Goal: Feedback & Contribution: Submit feedback/report problem

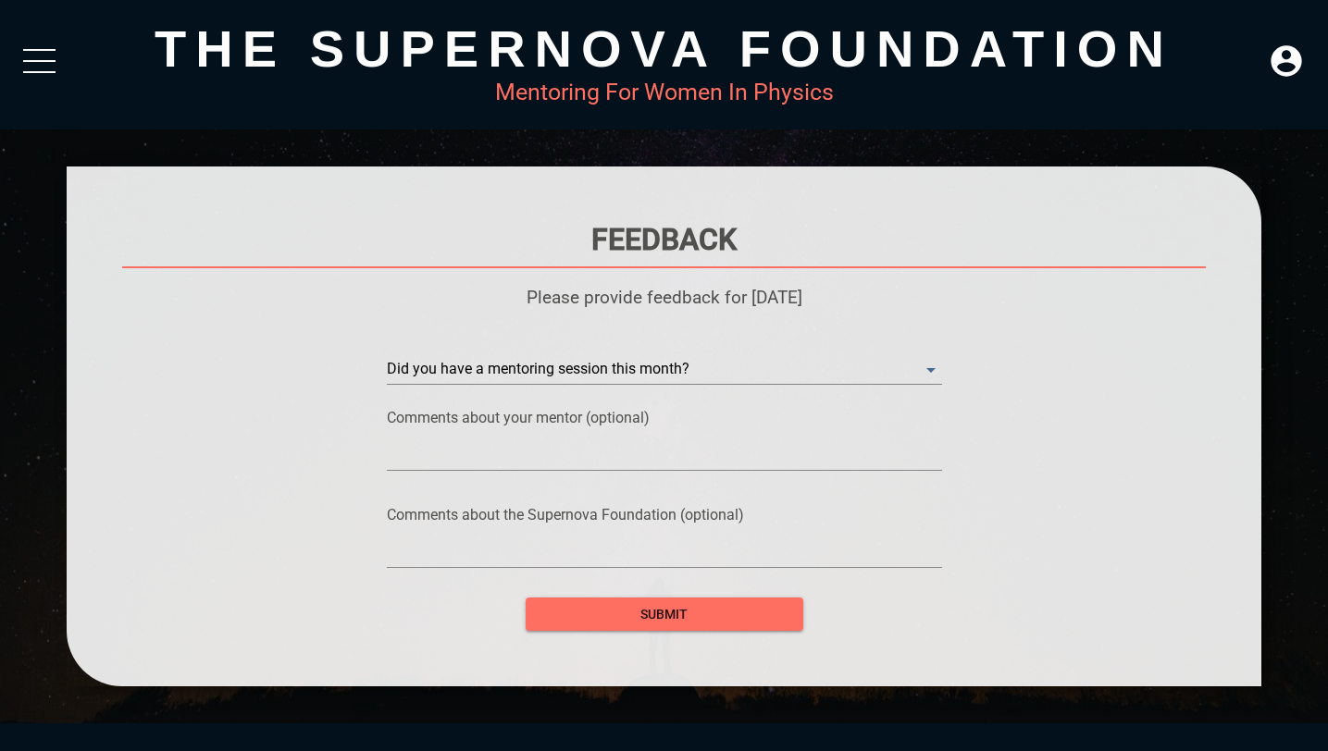
click at [808, 350] on div "Did you have a mentoring session this month? ​" at bounding box center [664, 354] width 555 height 56
click at [798, 379] on month\? "​" at bounding box center [664, 370] width 555 height 30
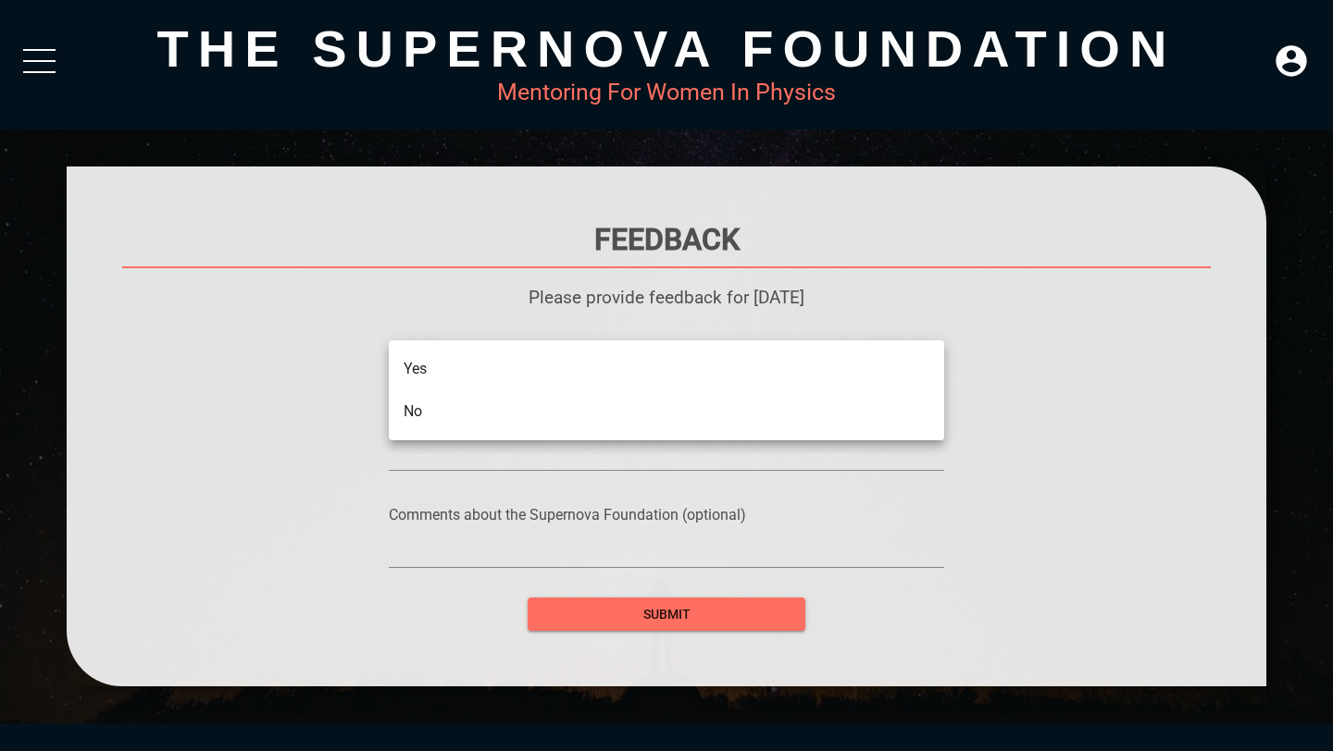
click at [751, 379] on li "Yes" at bounding box center [666, 369] width 555 height 43
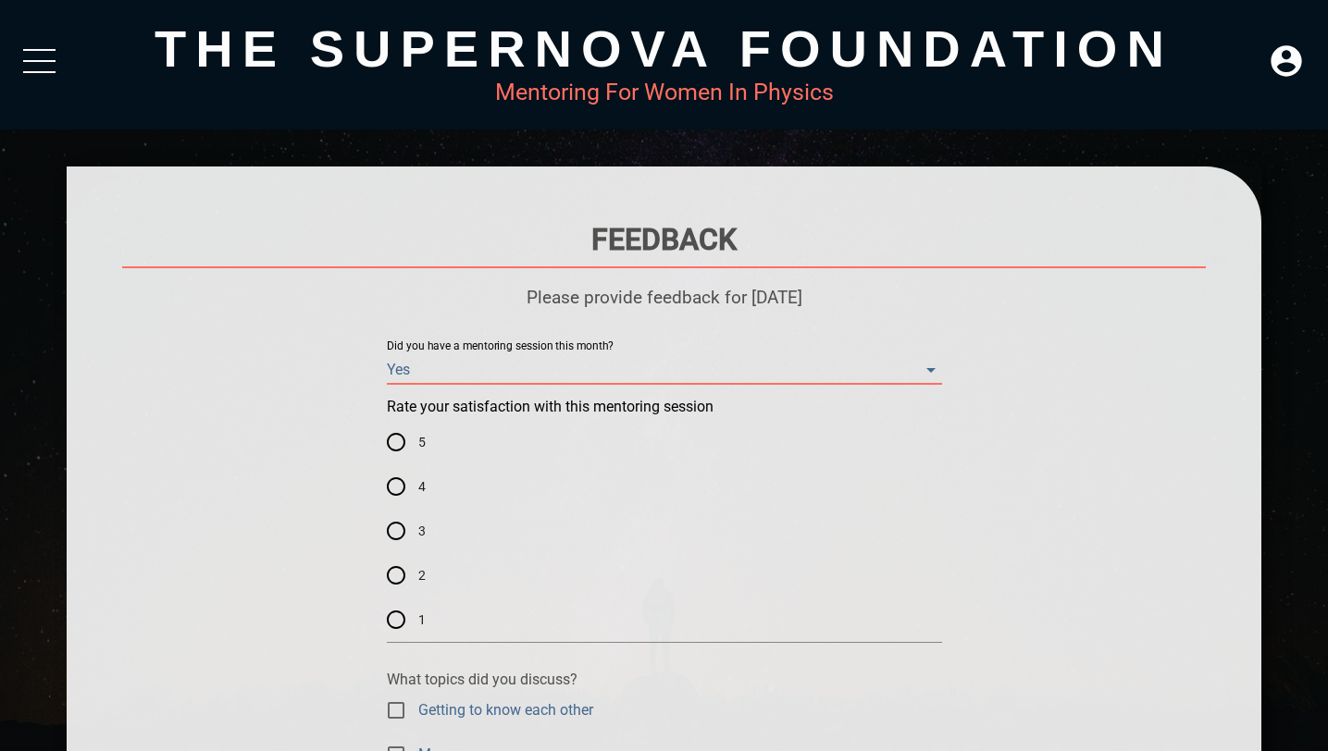
click at [392, 484] on input "4" at bounding box center [396, 487] width 44 height 44
radio input "true"
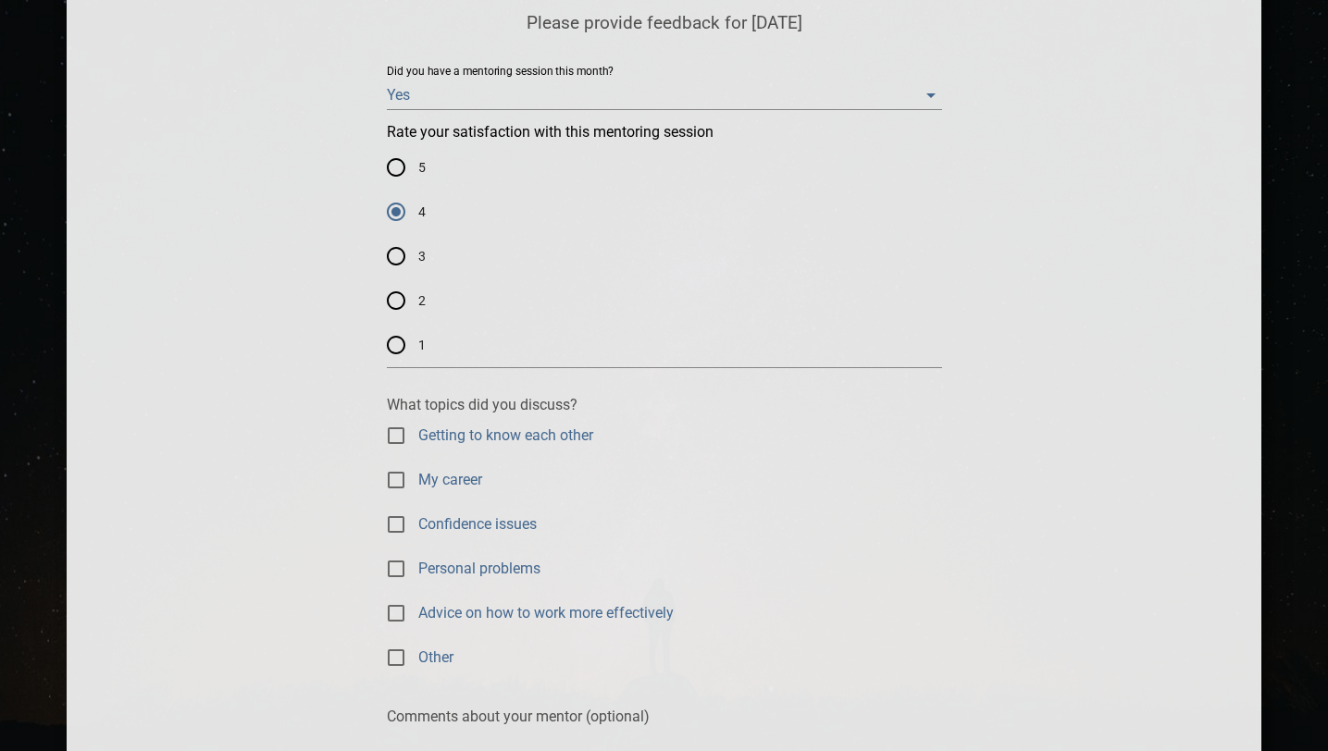
scroll to position [308, 0]
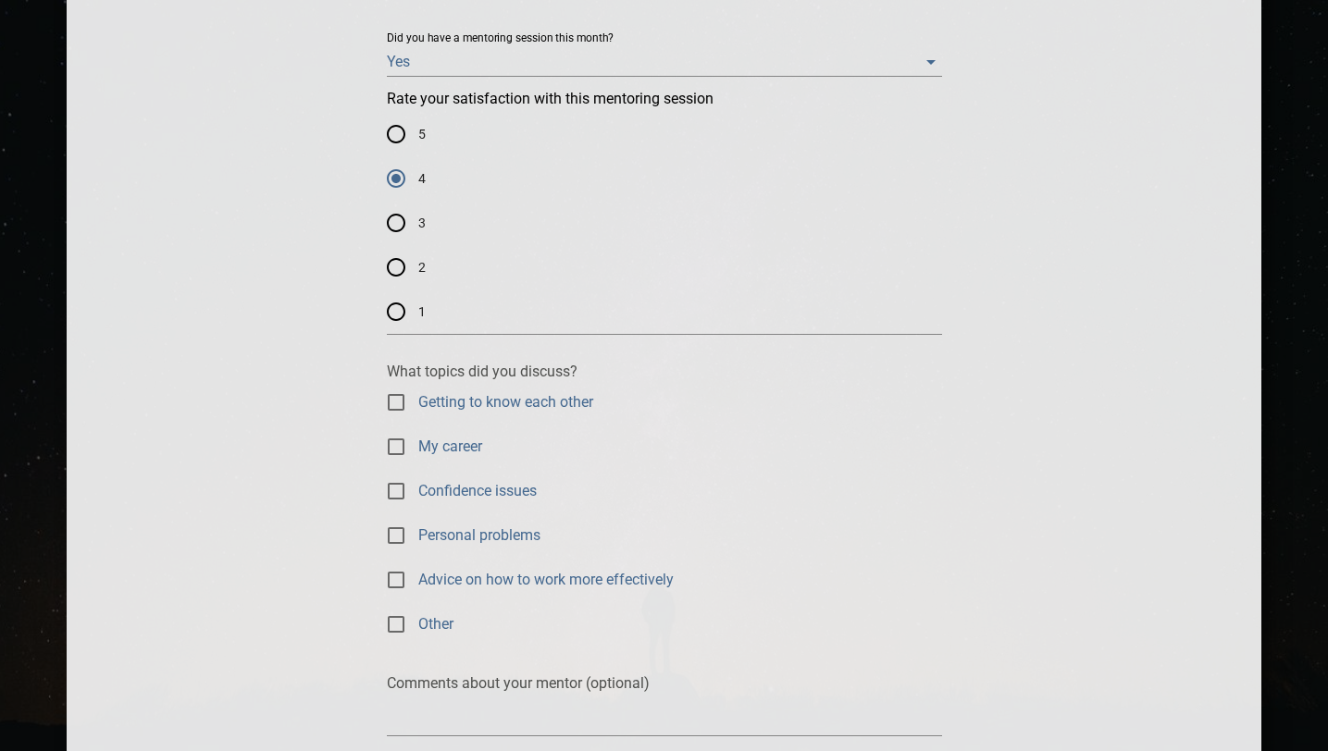
click at [399, 405] on input "Getting to know each other" at bounding box center [396, 402] width 44 height 44
checkbox input "true"
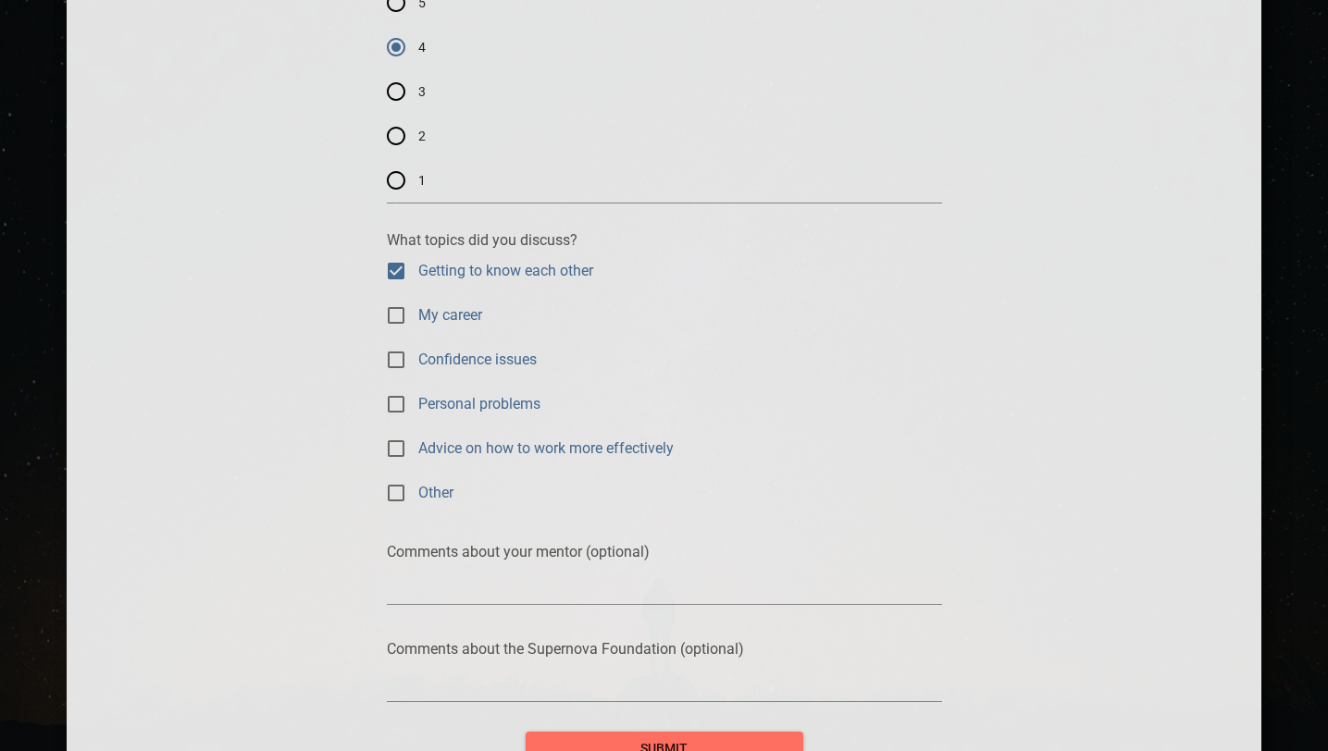
scroll to position [469, 0]
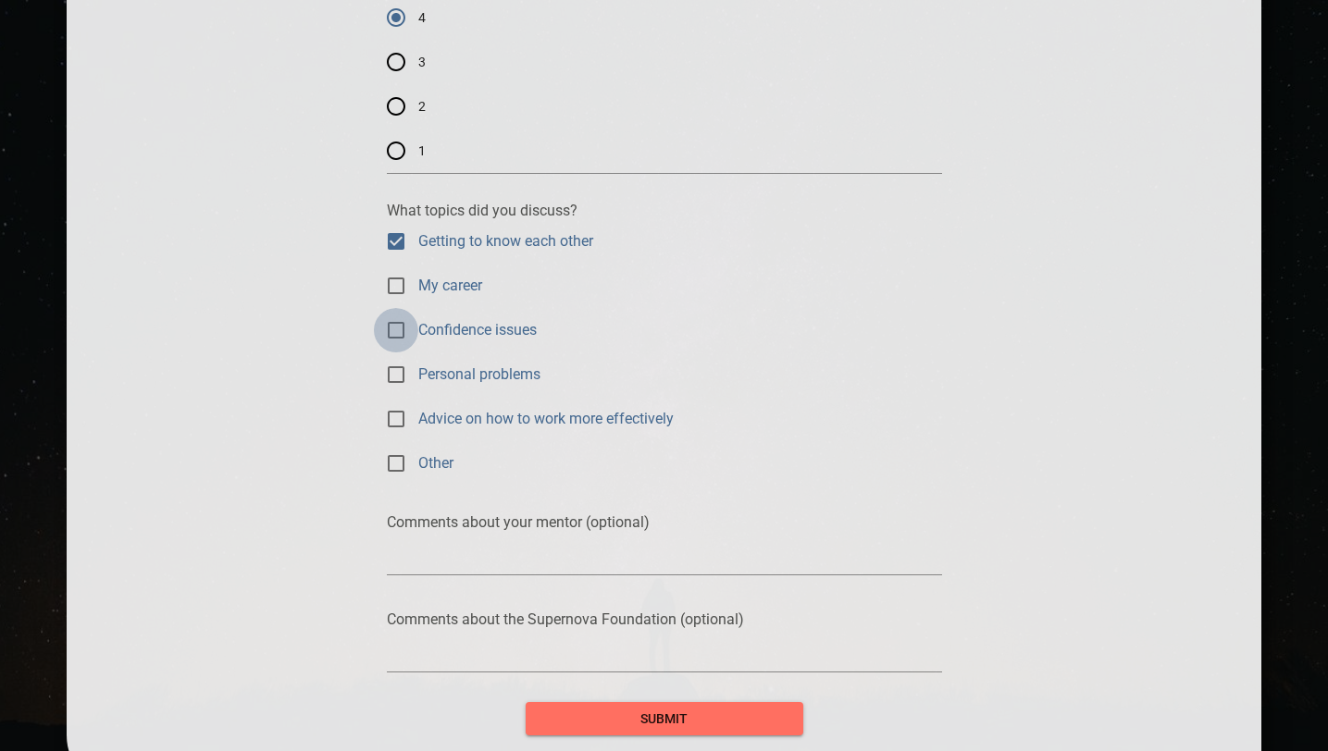
click at [393, 334] on input "Confidence issues" at bounding box center [396, 330] width 44 height 44
checkbox input "true"
click at [397, 277] on input "My career" at bounding box center [396, 286] width 44 height 44
checkbox input "true"
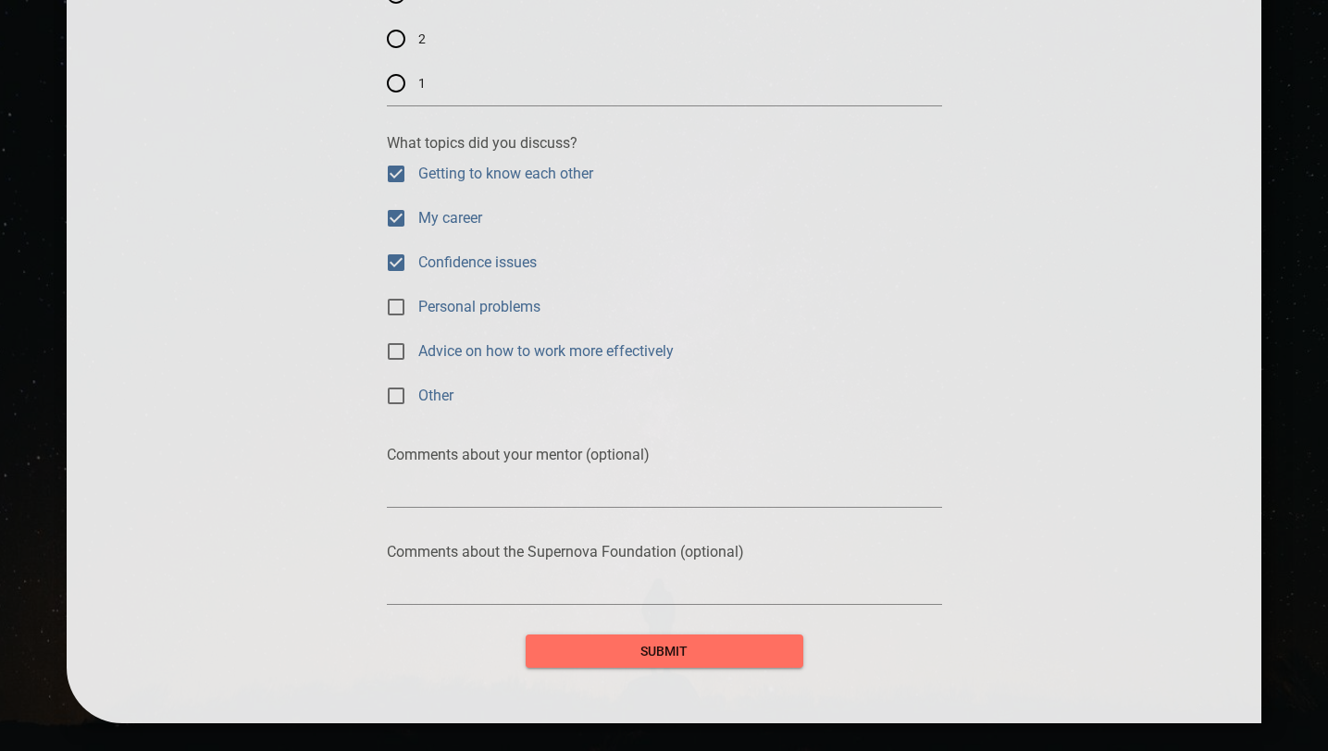
scroll to position [625, 0]
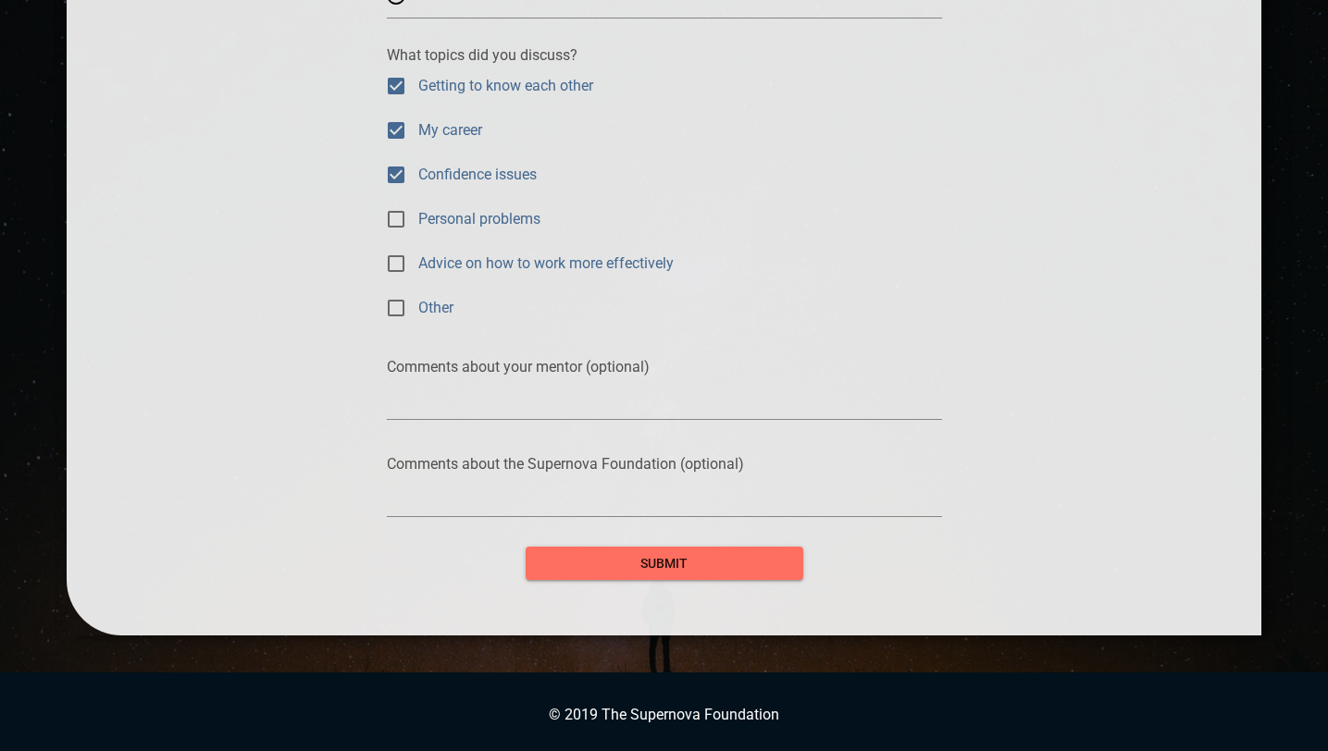
click at [652, 543] on div "submit" at bounding box center [665, 553] width 278 height 56
click at [658, 552] on span "submit" at bounding box center [664, 563] width 248 height 23
